Goal: Information Seeking & Learning: Learn about a topic

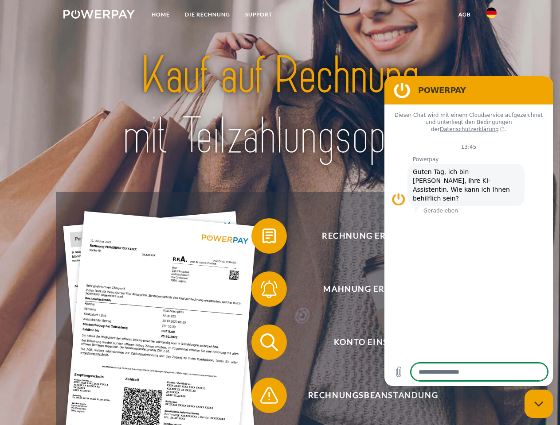
click at [99, 16] on img at bounding box center [98, 14] width 71 height 9
click at [491, 16] on img at bounding box center [491, 13] width 11 height 11
click at [464, 15] on link "agb" at bounding box center [464, 15] width 27 height 16
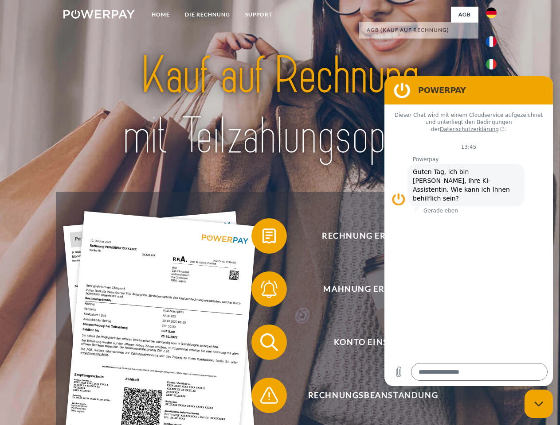
click at [262, 238] on span at bounding box center [256, 236] width 44 height 44
click at [262, 291] on span at bounding box center [256, 289] width 44 height 44
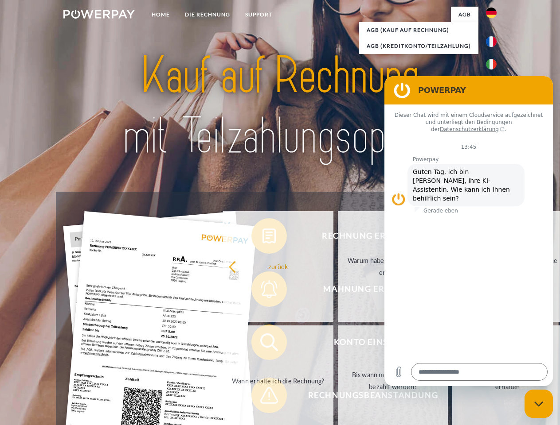
click at [338, 344] on link "Bis wann muss die Rechnung bezahlt werden?" at bounding box center [393, 381] width 110 height 111
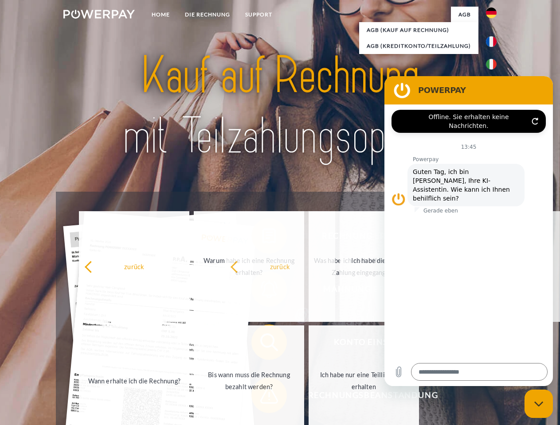
click at [262, 398] on span at bounding box center [256, 396] width 44 height 44
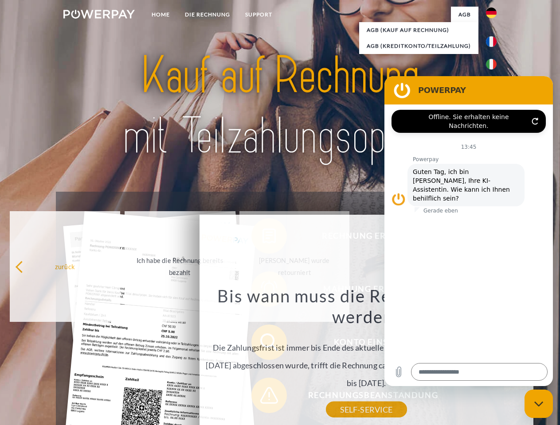
click at [538, 404] on icon "Messaging-Fenster schließen" at bounding box center [538, 404] width 9 height 6
type textarea "*"
